Goal: Task Accomplishment & Management: Manage account settings

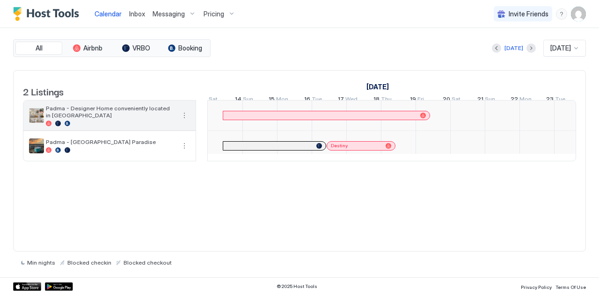
scroll to position [0, 154]
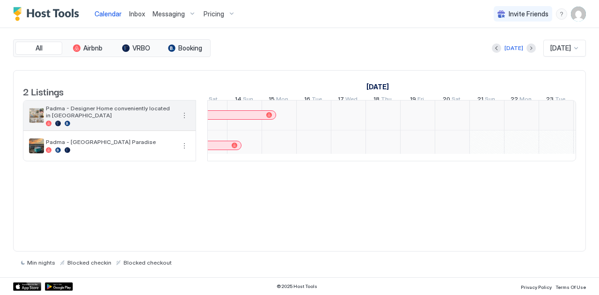
click at [65, 116] on span "Padma - Designer Home conveniently located in [GEOGRAPHIC_DATA]" at bounding box center [110, 112] width 129 height 14
click at [188, 118] on button "More options" at bounding box center [184, 115] width 11 height 11
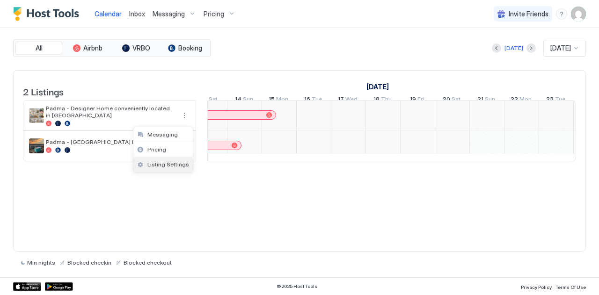
click at [153, 163] on span "Listing Settings" at bounding box center [168, 164] width 42 height 7
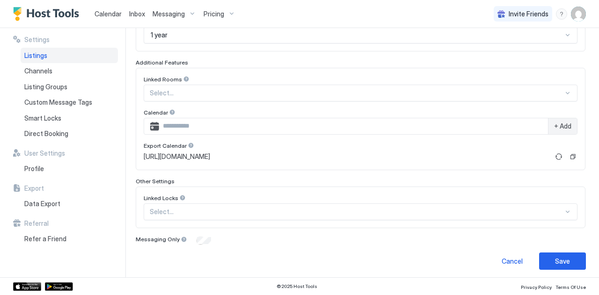
scroll to position [281, 0]
click at [568, 155] on button "Copy" at bounding box center [572, 157] width 9 height 9
click at [138, 8] on div "Inbox" at bounding box center [136, 13] width 23 height 17
click at [133, 13] on span "Inbox" at bounding box center [137, 14] width 16 height 8
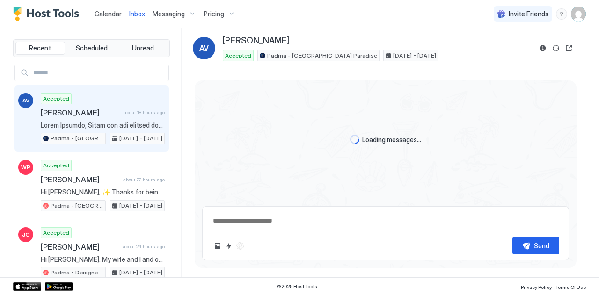
scroll to position [477, 0]
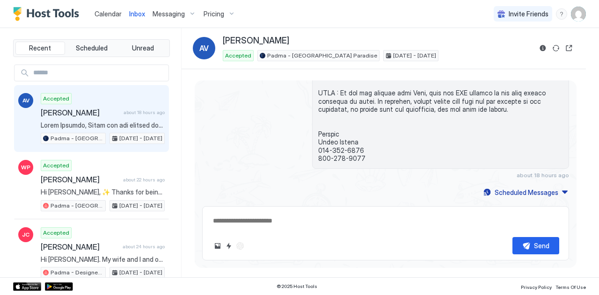
click at [579, 8] on img "User profile" at bounding box center [578, 14] width 15 height 15
click at [484, 68] on span "Logout" at bounding box center [492, 68] width 21 height 8
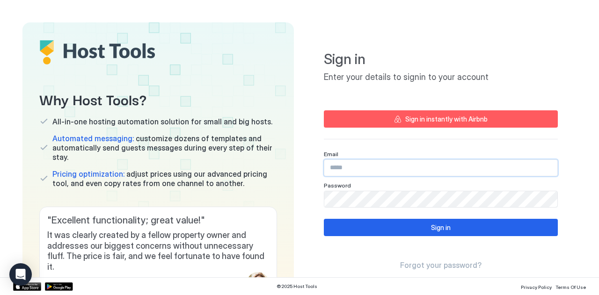
click at [351, 170] on input "Input Field" at bounding box center [440, 168] width 233 height 16
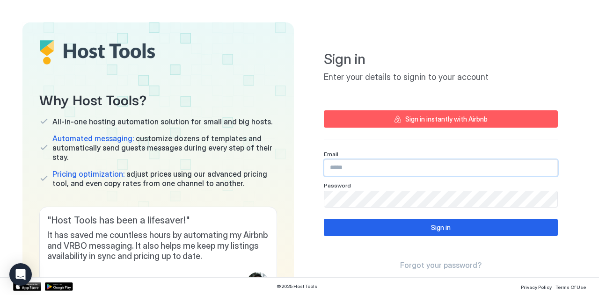
type input "**********"
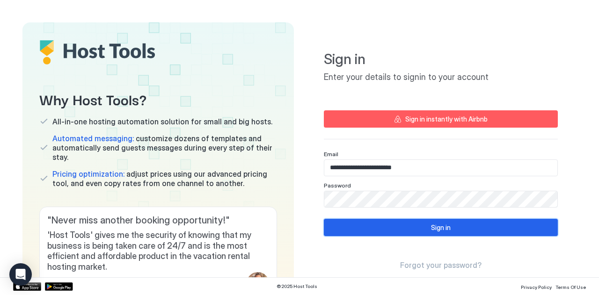
click at [363, 229] on button "Sign in" at bounding box center [441, 227] width 234 height 17
